Goal: Task Accomplishment & Management: Complete application form

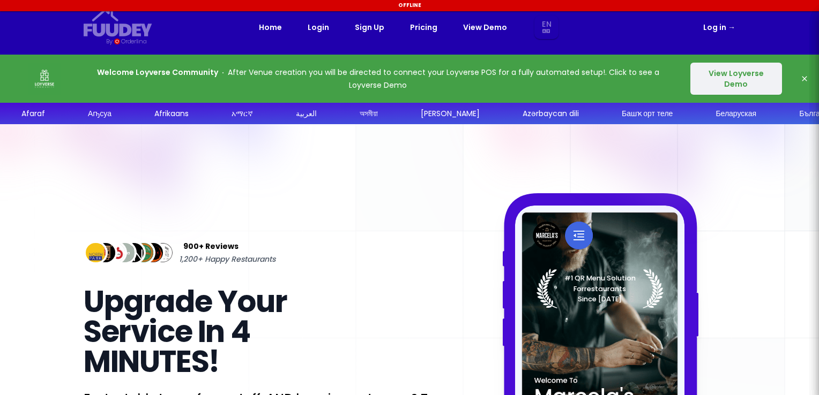
select select "en"
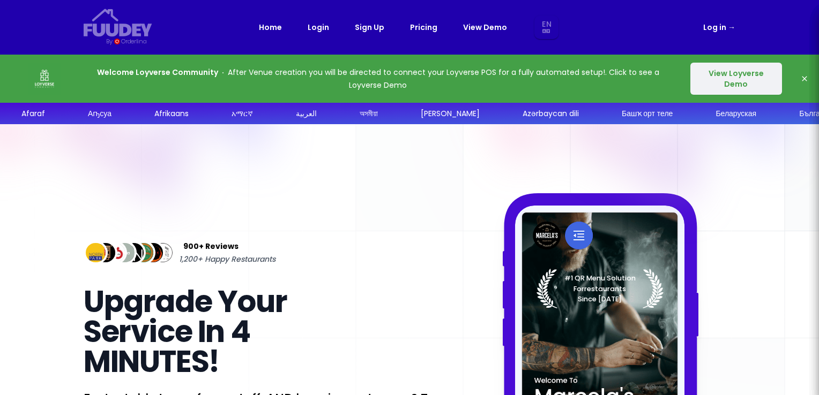
select select "en"
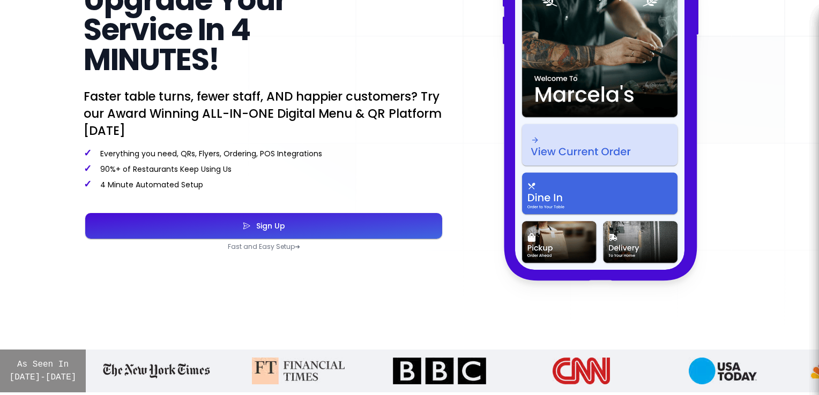
scroll to position [321, 0]
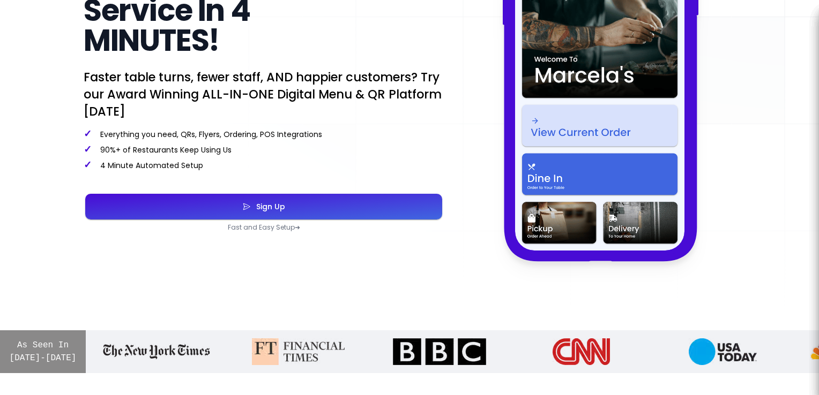
click at [328, 209] on button "Sign Up" at bounding box center [263, 207] width 357 height 26
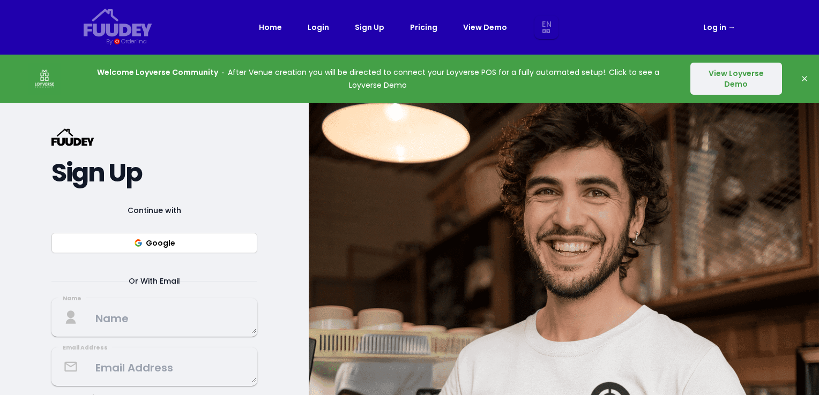
select select "en"
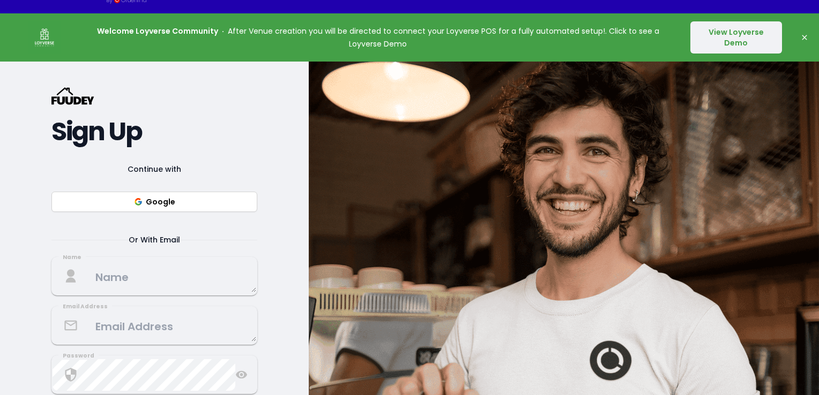
scroll to position [161, 0]
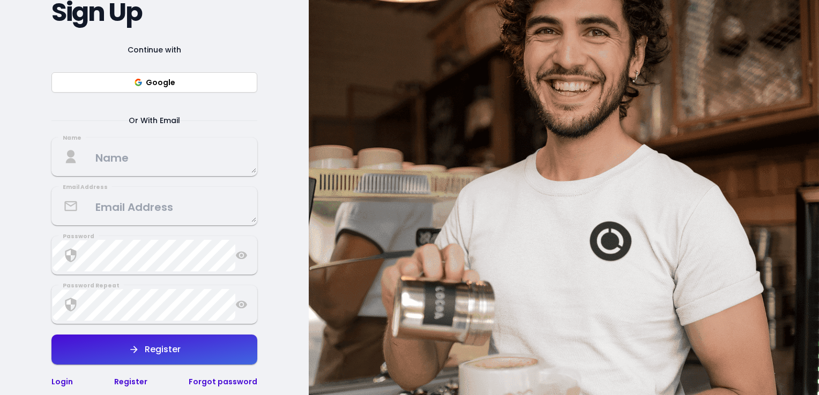
click at [170, 164] on textarea at bounding box center [155, 157] width 204 height 32
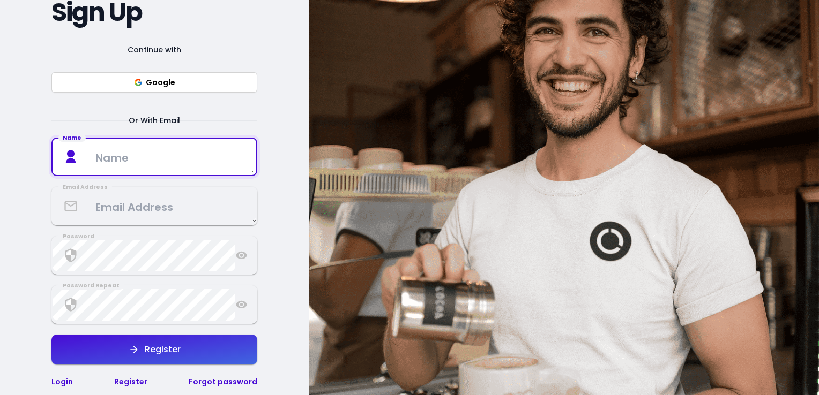
type textarea "[PERSON_NAME] [PERSON_NAME] [PERSON_NAME] [PERSON_NAME]"
type textarea "[EMAIL_ADDRESS][DOMAIN_NAME]"
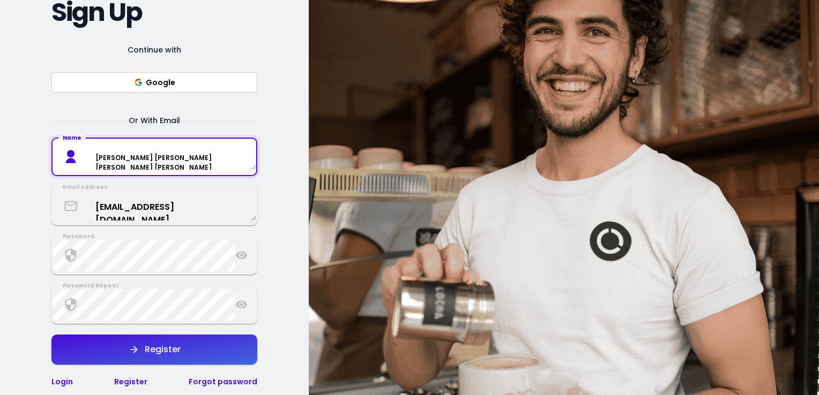
drag, startPoint x: 196, startPoint y: 154, endPoint x: 134, endPoint y: 160, distance: 61.9
click at [134, 160] on textarea "[PERSON_NAME] [PERSON_NAME] [PERSON_NAME] [PERSON_NAME]" at bounding box center [155, 157] width 204 height 25
select select "en"
type textarea "[PERSON_NAME]"
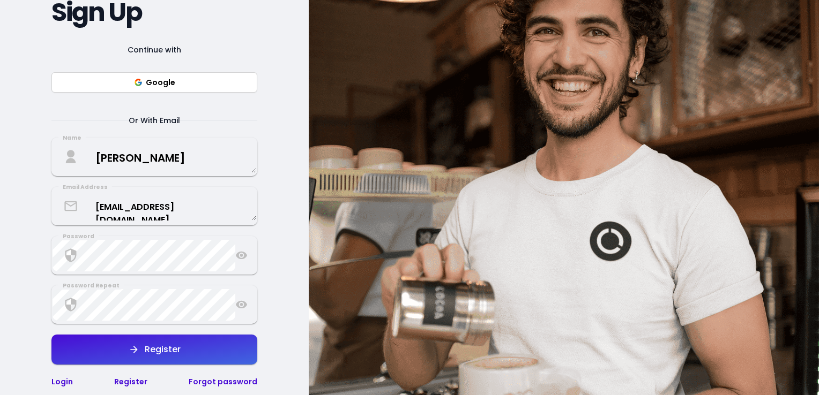
drag, startPoint x: 5, startPoint y: 176, endPoint x: 11, endPoint y: 176, distance: 5.9
click at [5, 176] on div "{/* Added fill="currentColor" here */} {/* This rectangle defines the backgroun…" at bounding box center [154, 178] width 309 height 472
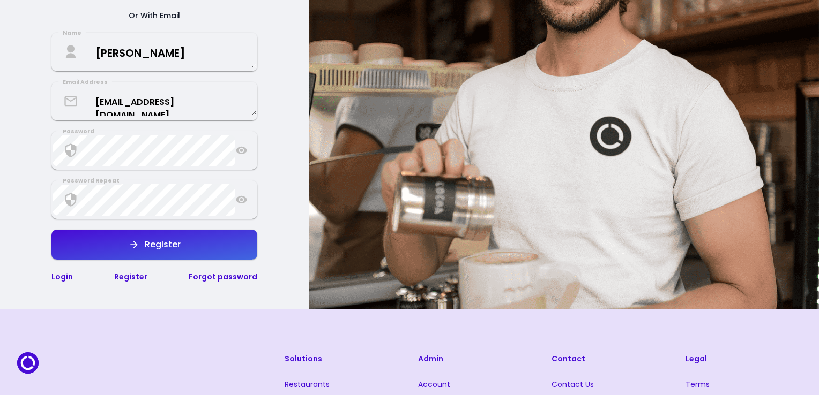
scroll to position [268, 0]
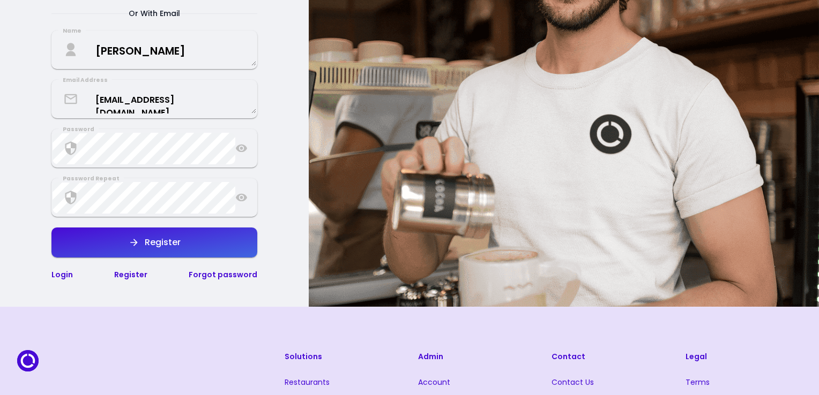
select select "en"
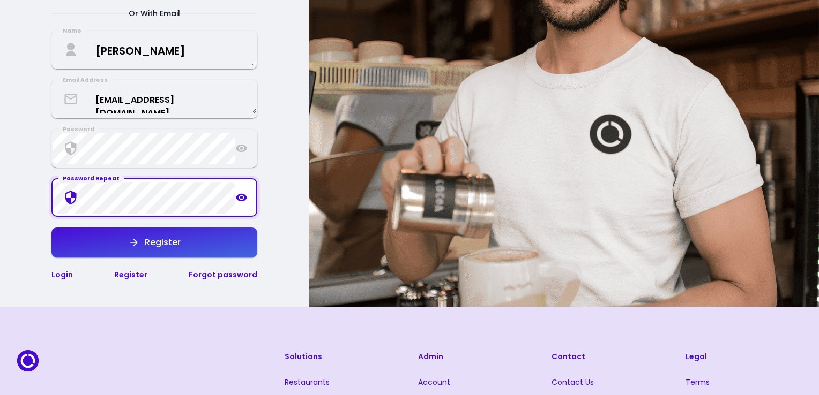
click at [152, 246] on div "Register" at bounding box center [159, 242] width 41 height 9
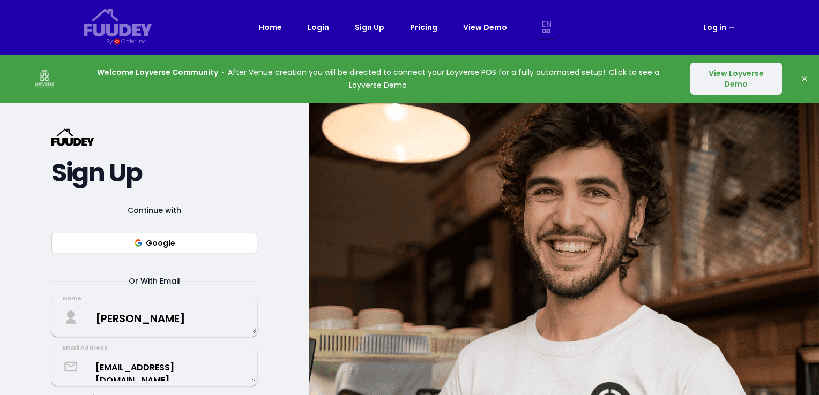
select select "en"
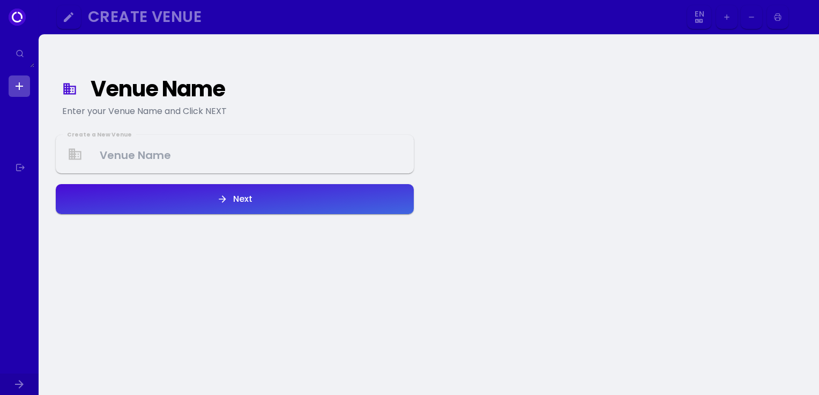
select select "en"
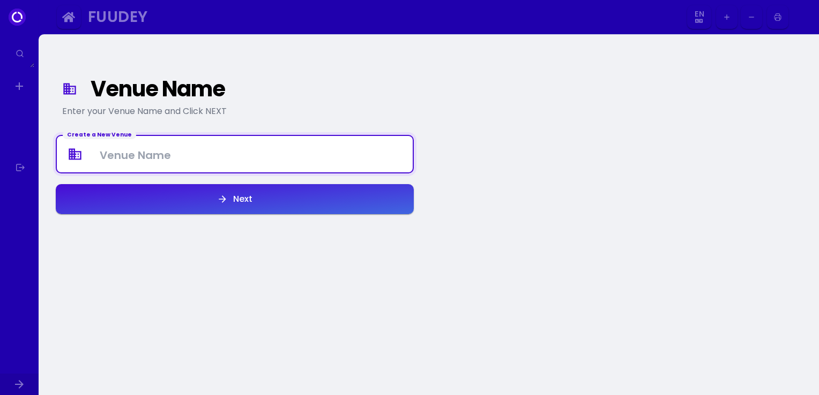
click at [125, 160] on Venue at bounding box center [235, 155] width 356 height 32
type Venue "COCO & CO CAFE [GEOGRAPHIC_DATA]"
click at [177, 298] on div "Venue Name Enter your Venue Name and Click NEXT Create a New Venue [GEOGRAPHIC_…" at bounding box center [234, 240] width 375 height 395
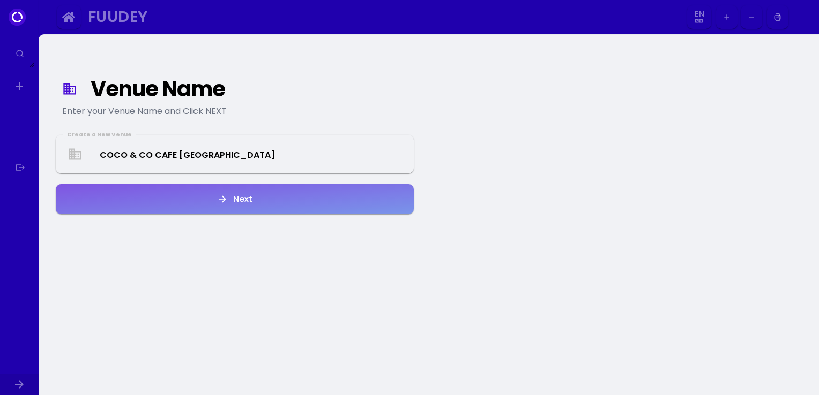
click at [169, 203] on button "Next" at bounding box center [235, 199] width 358 height 30
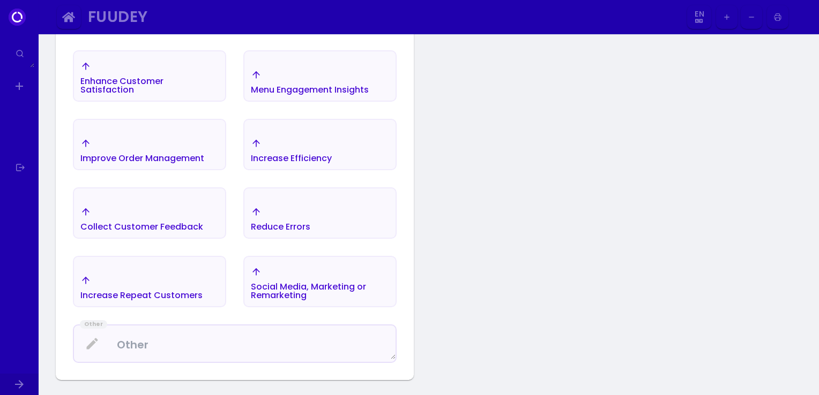
scroll to position [285, 0]
click at [184, 30] on div "Improve Order Management" at bounding box center [149, 11] width 151 height 38
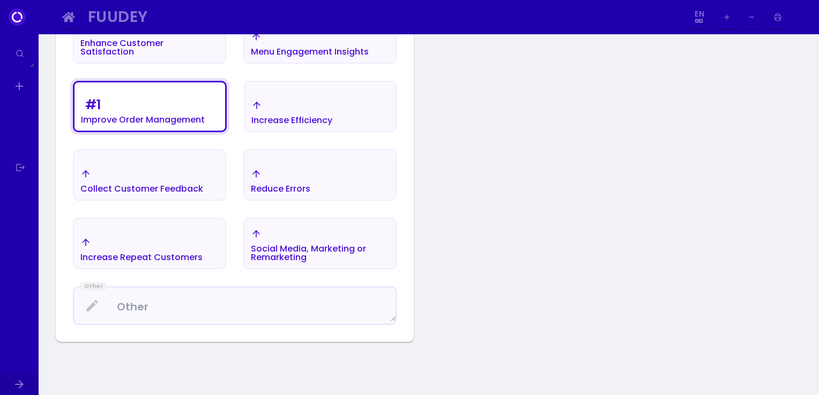
scroll to position [339, 0]
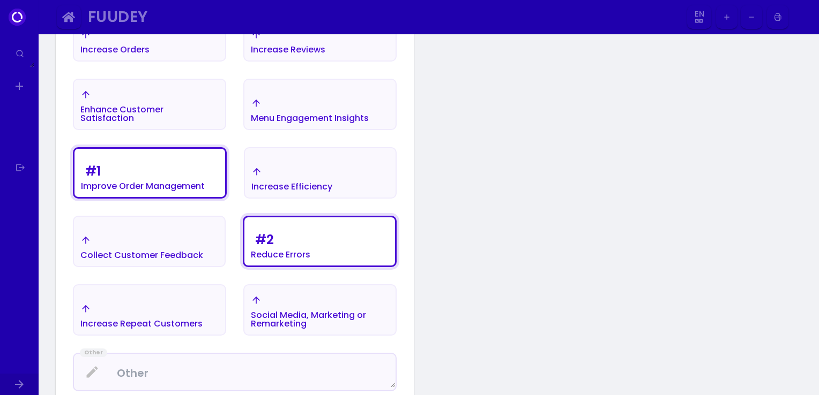
scroll to position [178, 0]
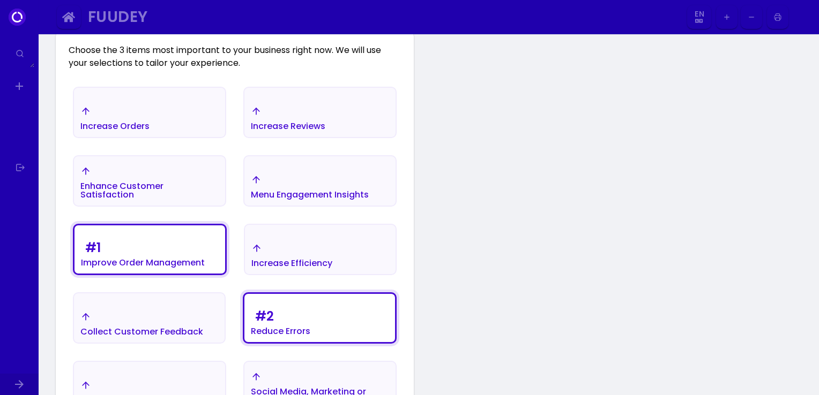
click at [134, 126] on div "Increase Orders" at bounding box center [114, 126] width 69 height 9
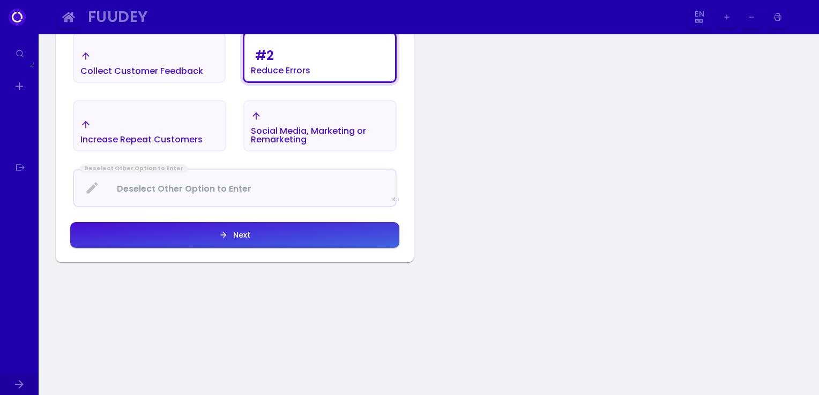
scroll to position [446, 0]
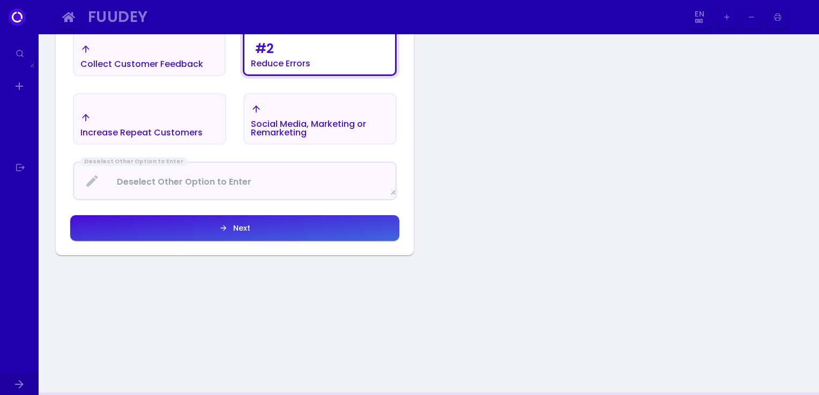
select select "en"
